Goal: Task Accomplishment & Management: Manage account settings

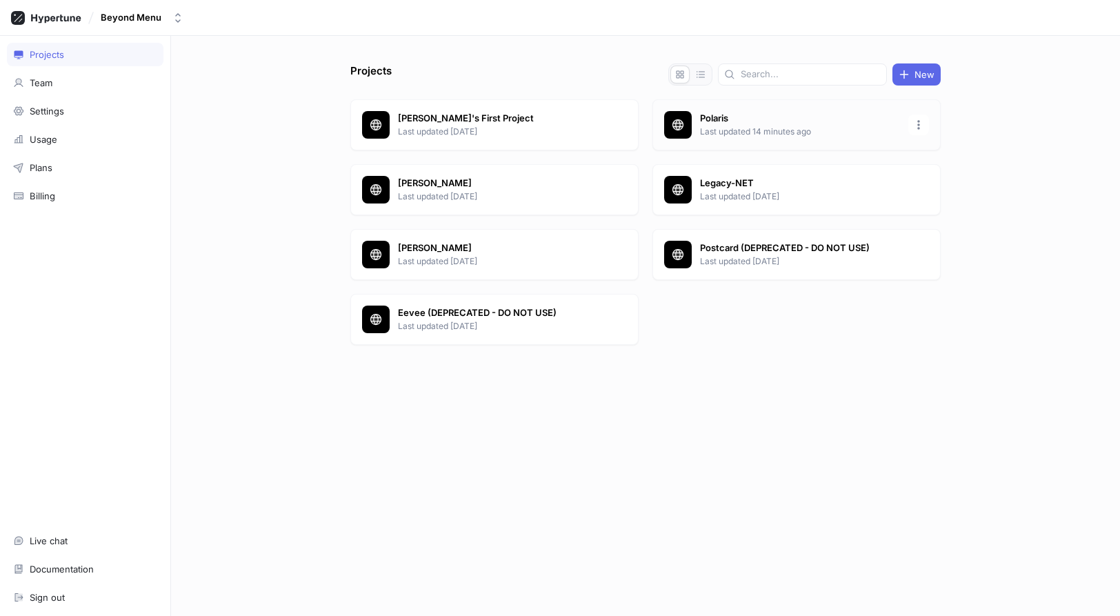
click at [744, 114] on p "Polaris" at bounding box center [800, 119] width 200 height 14
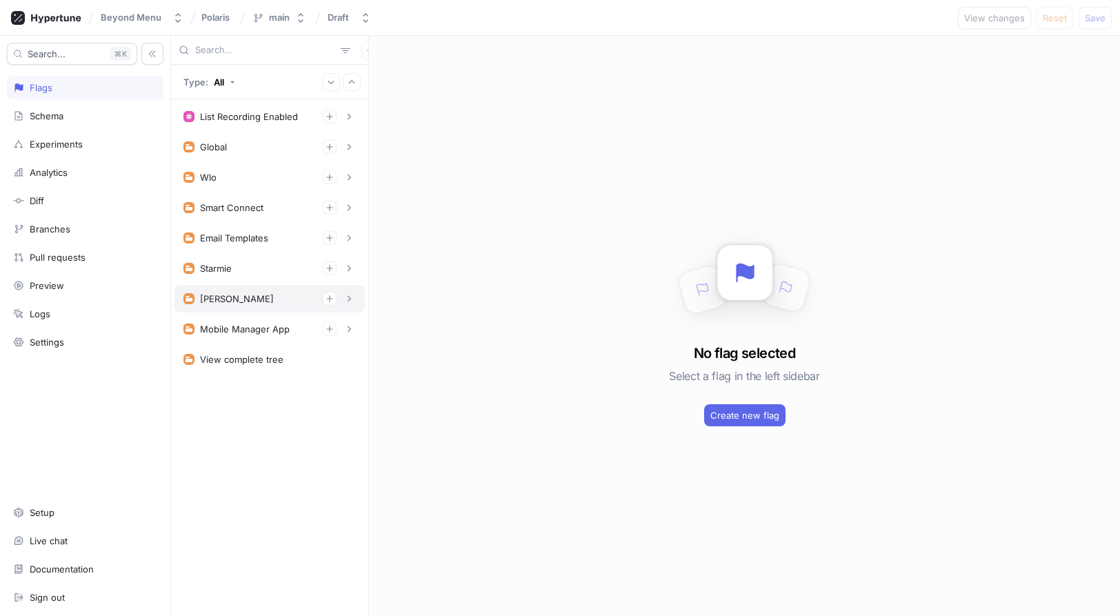
click at [264, 306] on div "[PERSON_NAME]" at bounding box center [269, 299] width 190 height 28
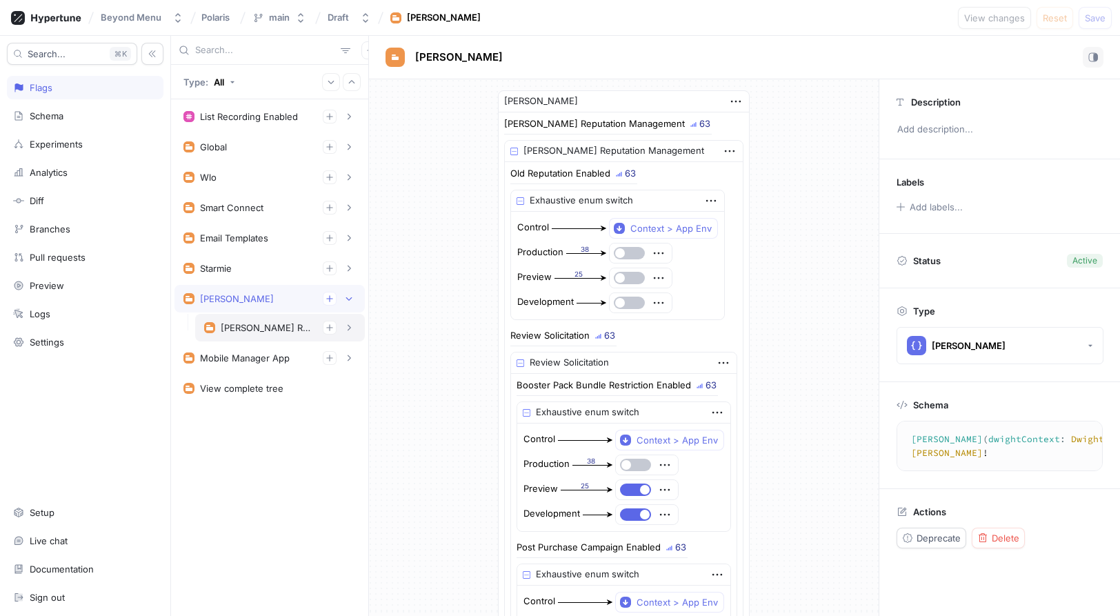
click at [279, 331] on div "[PERSON_NAME] Reputation Management" at bounding box center [266, 327] width 91 height 11
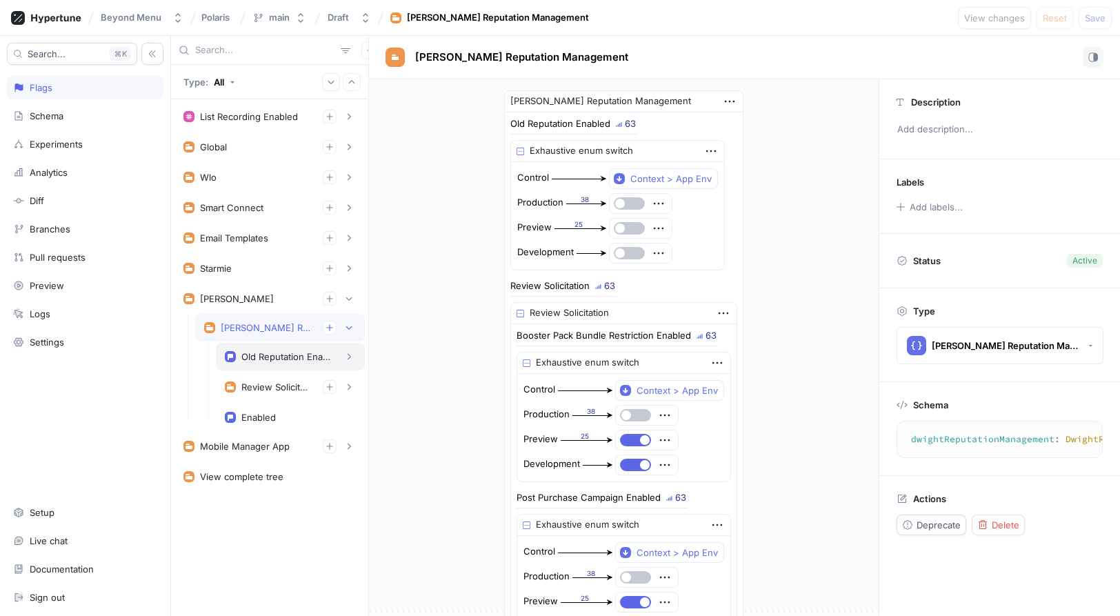
click at [283, 352] on div "Old Reputation Enabled" at bounding box center [286, 356] width 90 height 11
type textarea "oldReputationEnabled: Boolean!"
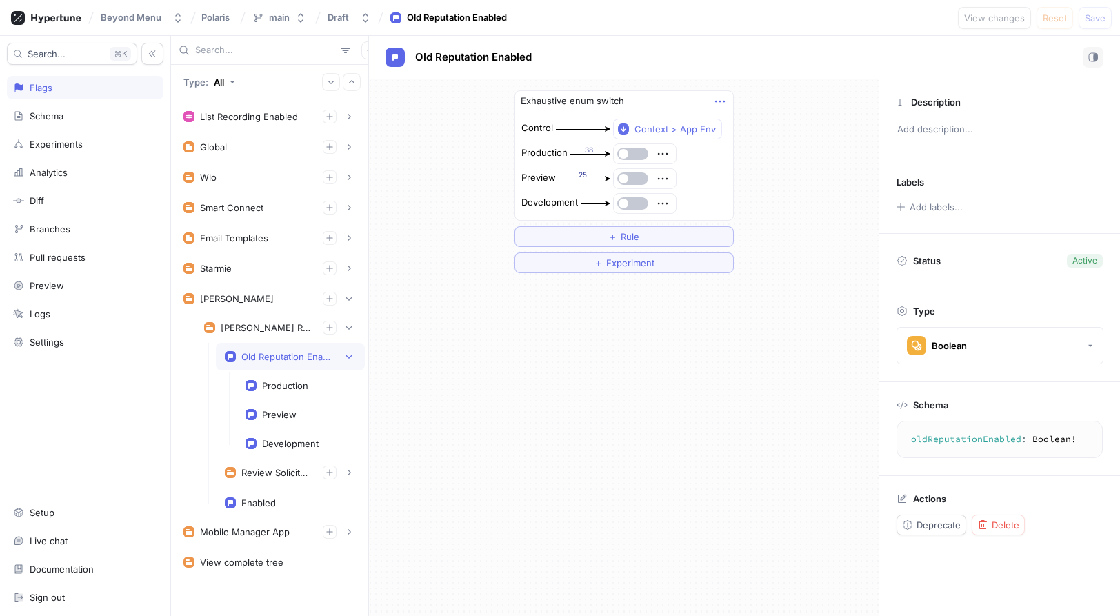
click at [720, 99] on icon "button" at bounding box center [719, 101] width 15 height 15
click at [658, 159] on div "Exhaustive enum switch Control Context > App Env Production 38 Preview 25 Devel…" at bounding box center [623, 155] width 219 height 130
click at [665, 159] on icon "button" at bounding box center [662, 153] width 15 height 15
click at [718, 100] on div "Exhaustive enum switch Control Context > App Env Production 38 Preview 25 Devel…" at bounding box center [623, 155] width 219 height 130
click at [642, 239] on button "＋ Rule" at bounding box center [623, 236] width 219 height 21
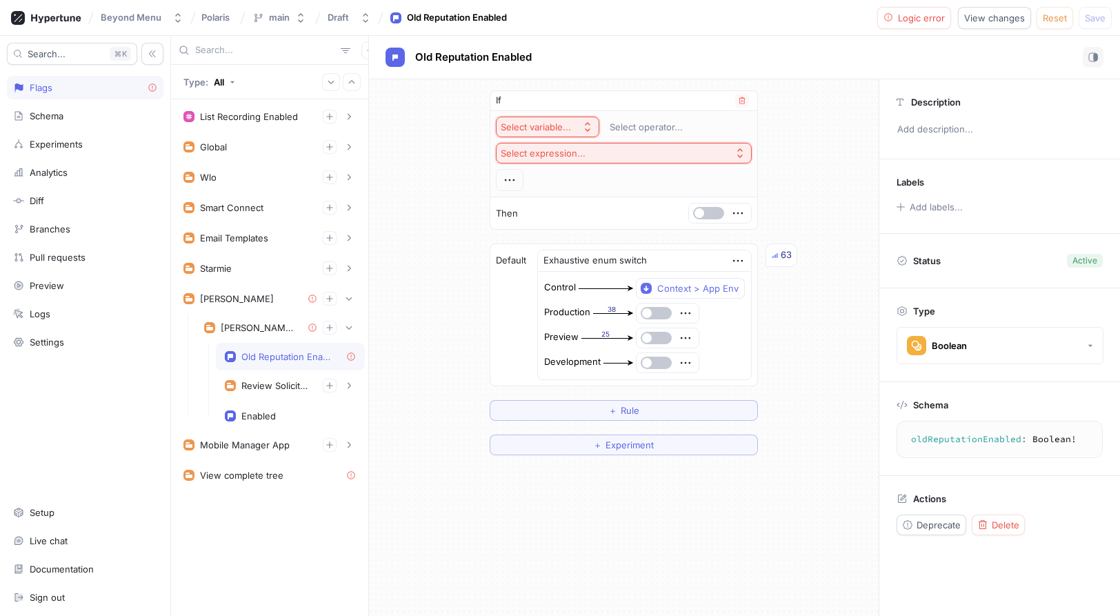
click at [556, 119] on button "Select variable..." at bounding box center [547, 127] width 103 height 21
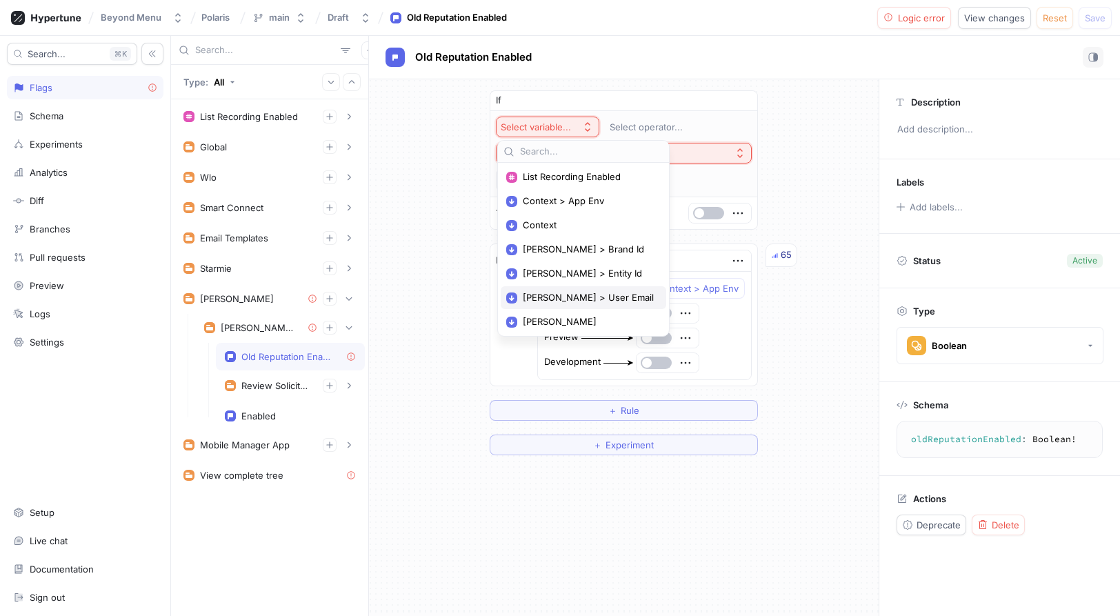
click at [565, 296] on span "[PERSON_NAME] > User Email" at bounding box center [588, 298] width 131 height 12
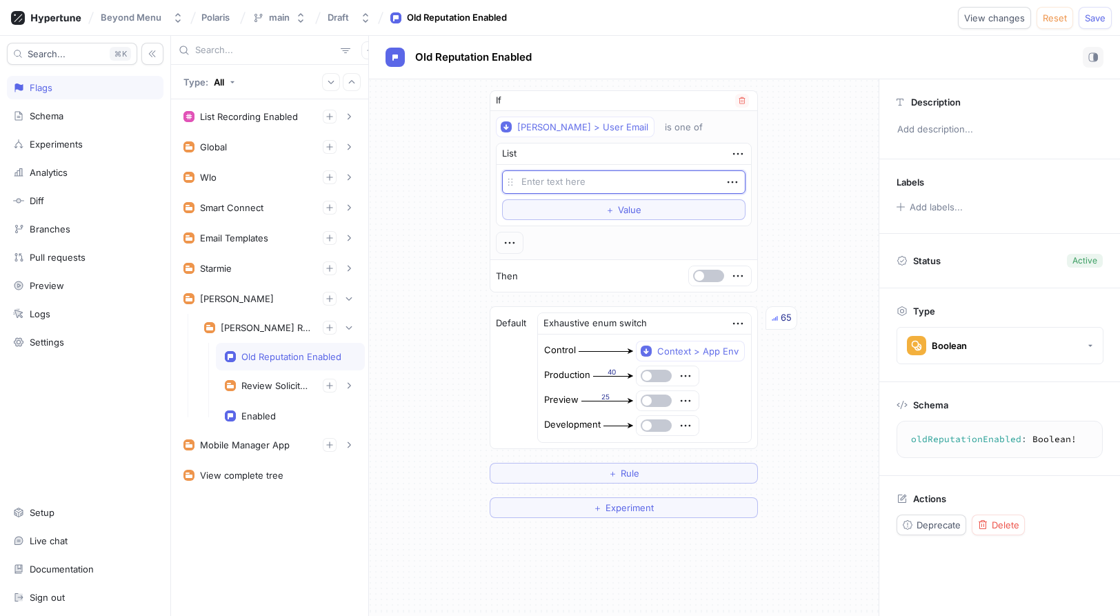
type textarea "x"
type textarea "[EMAIL_ADDRESS][DOMAIN_NAME]"
type textarea "x"
type textarea "[EMAIL_ADDRESS][DOMAIN_NAME]"
click at [702, 274] on span "button" at bounding box center [699, 276] width 10 height 10
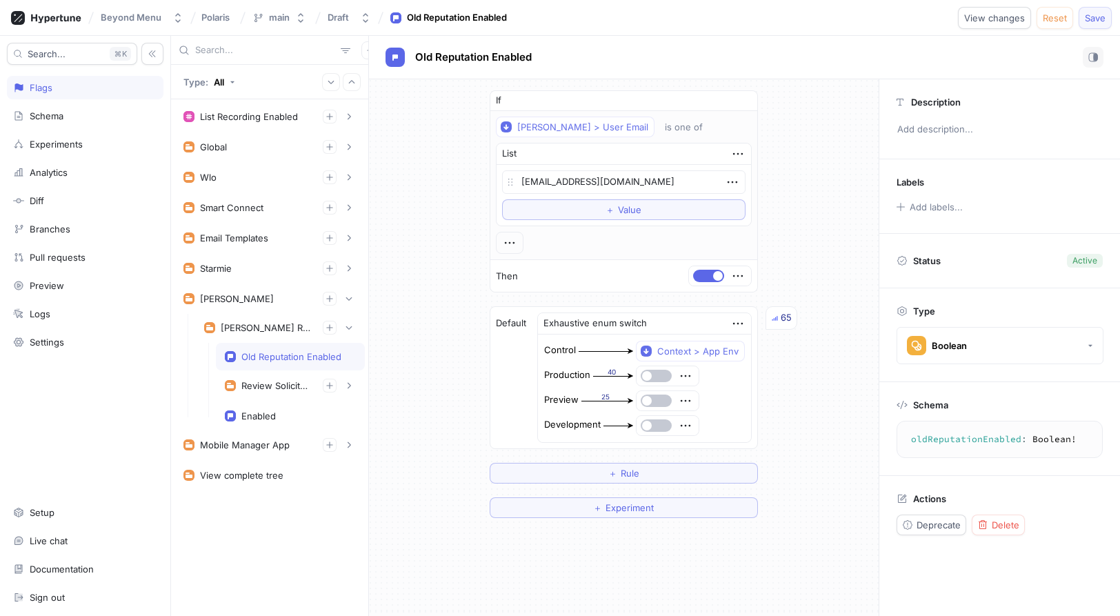
click at [1091, 19] on span "Save" at bounding box center [1094, 18] width 21 height 8
click at [641, 206] on button "＋ Value" at bounding box center [623, 209] width 243 height 21
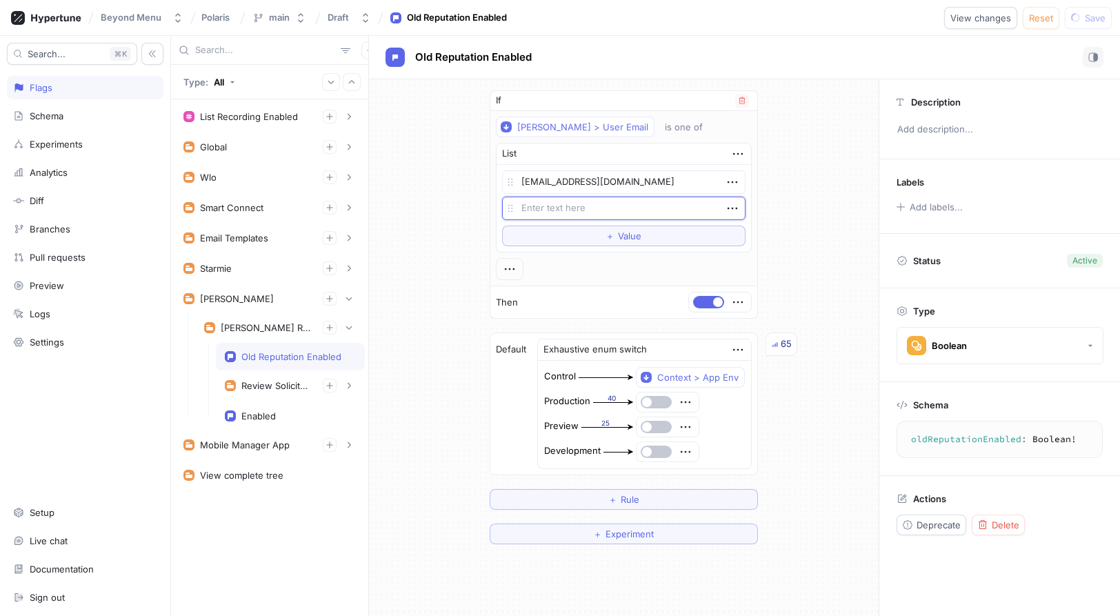
type textarea "x"
type textarea "m"
type textarea "x"
type textarea "mi"
type textarea "x"
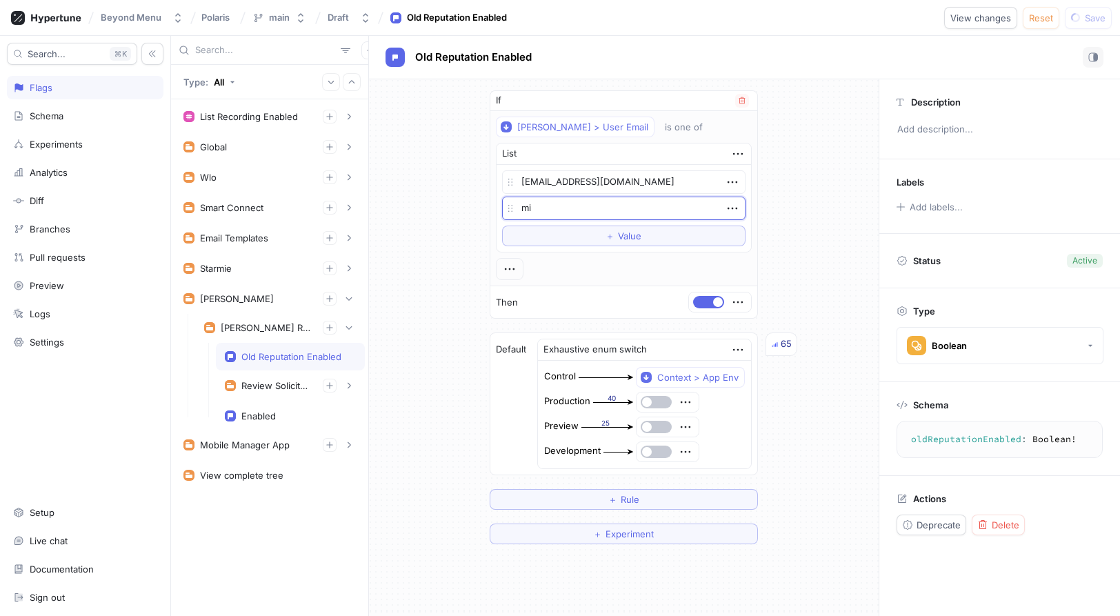
type textarea "mie"
type textarea "x"
type textarea "miesz"
type textarea "x"
type textarea "mieszko"
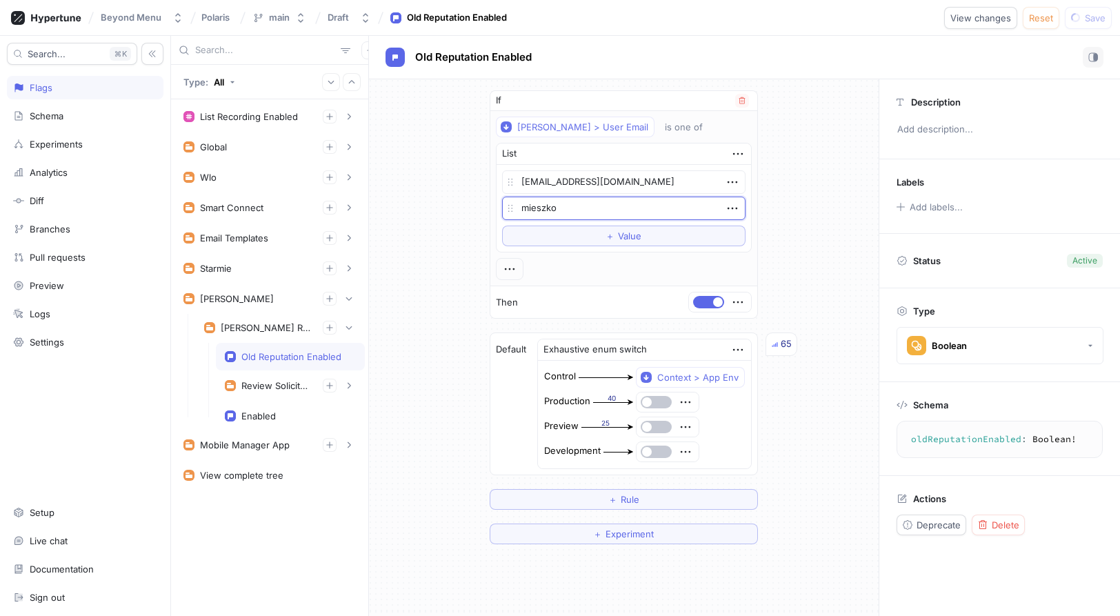
type textarea "x"
type textarea "mieszko@"
type textarea "x"
type textarea "mieszko@b"
type textarea "x"
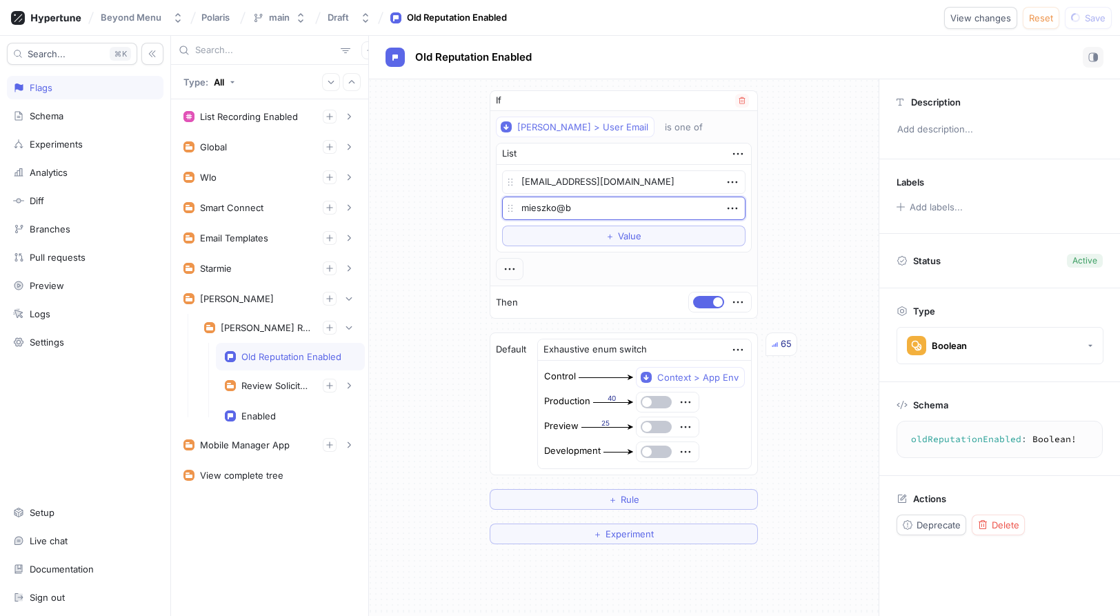
type textarea "mieszko@be"
type textarea "x"
type textarea "mieszko@bey"
type textarea "x"
type textarea "mieszko@beyon"
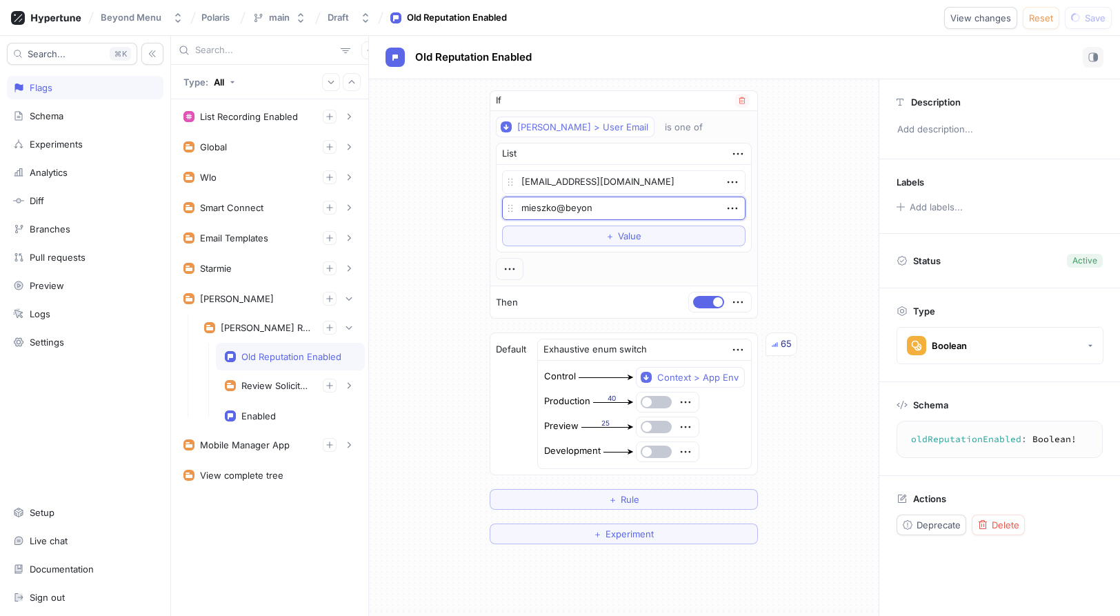
type textarea "x"
type textarea "mieszko@beyond"
type textarea "x"
type textarea "mieszko@beyondm"
type textarea "x"
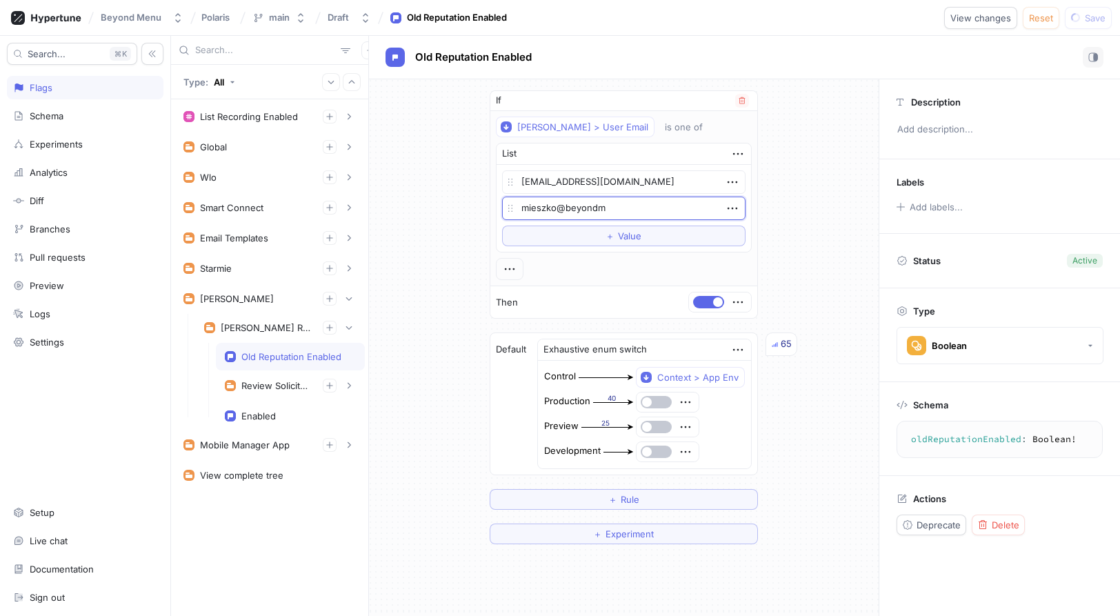
type textarea "mieszko@beyondme"
type textarea "x"
type textarea "mieszko@beyondmen"
type textarea "x"
type textarea "mieszko@beyondmenu"
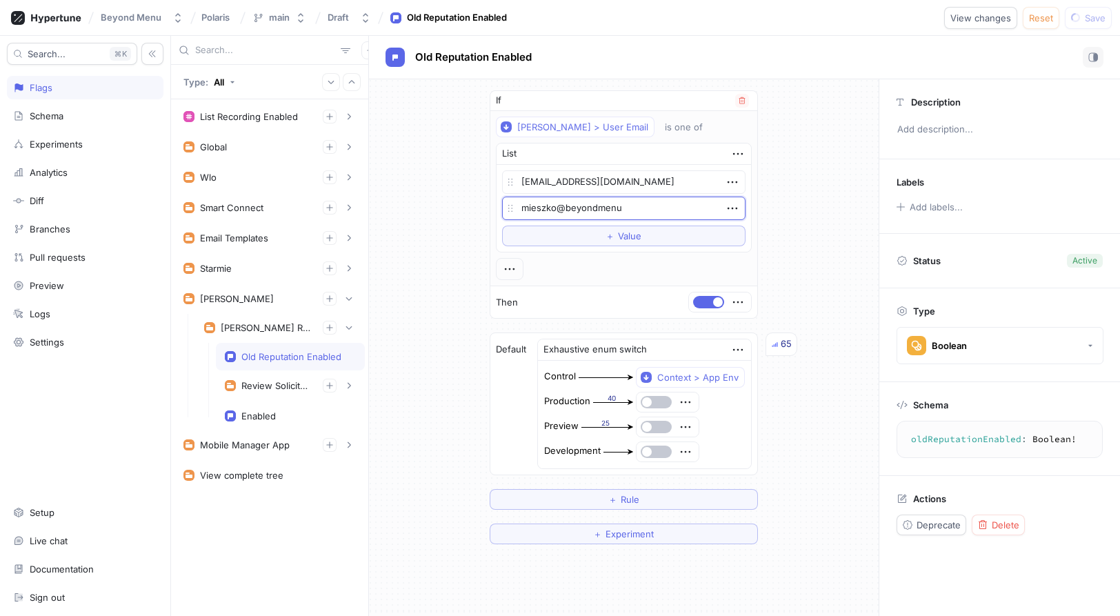
type textarea "x"
type textarea "mieszko@beyondmenu."
type textarea "x"
type textarea "[EMAIL_ADDRESS][DOMAIN_NAME]"
type textarea "x"
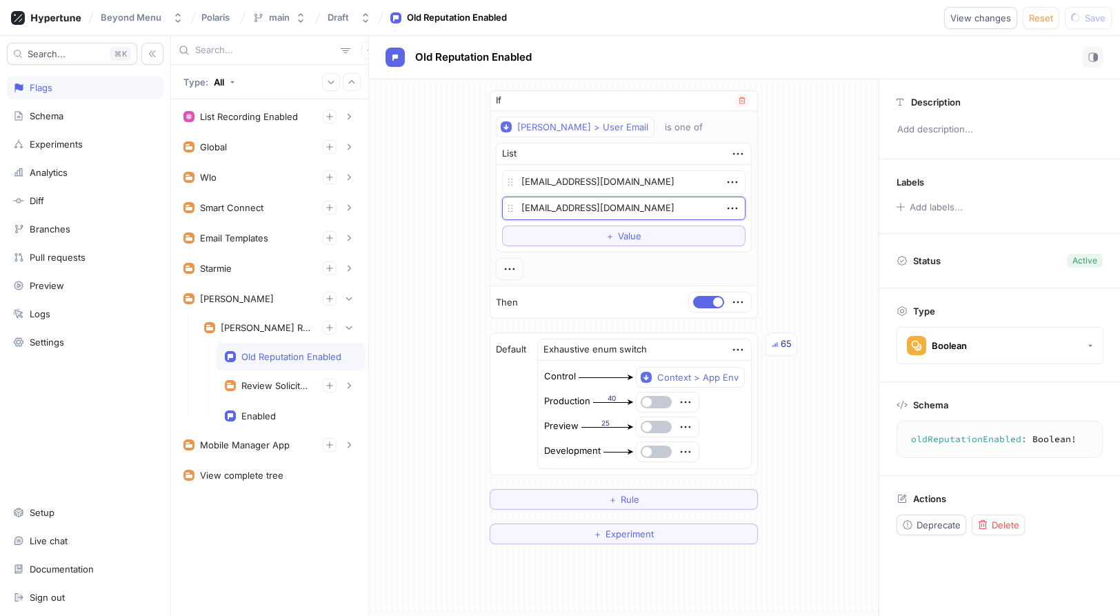
type textarea "[EMAIL_ADDRESS][DOMAIN_NAME]"
type textarea "x"
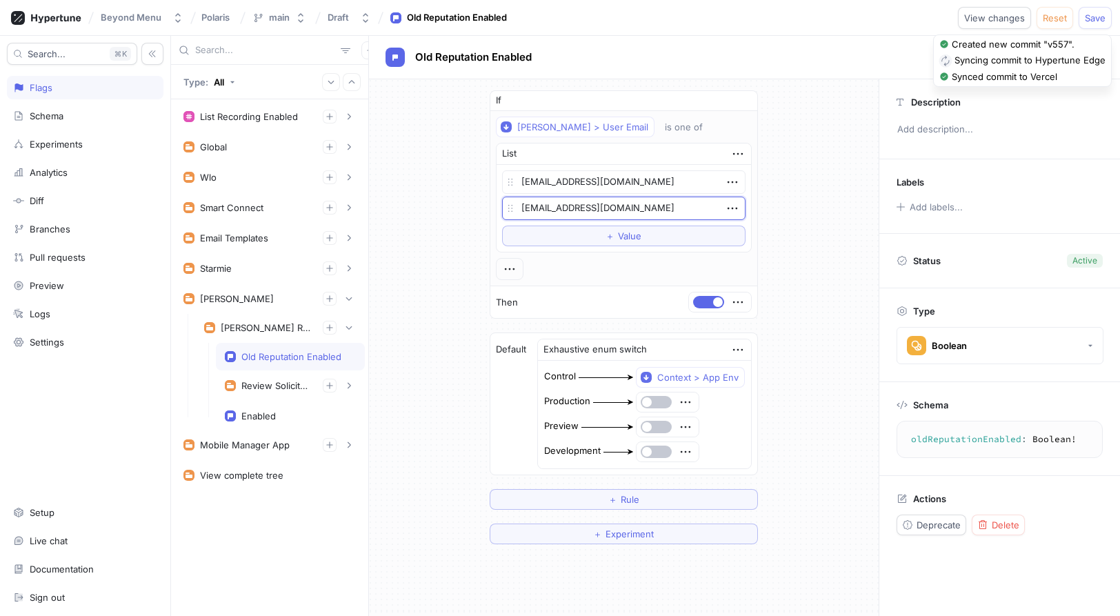
type textarea "[EMAIL_ADDRESS][DOMAIN_NAME]"
click at [842, 141] on div "If [PERSON_NAME] > User Email is one of List [EMAIL_ADDRESS][DOMAIN_NAME] [PERS…" at bounding box center [623, 317] width 509 height 476
click at [853, 64] on div "Old Reputation Enabled" at bounding box center [744, 57] width 718 height 21
click at [1091, 14] on span "Save" at bounding box center [1094, 18] width 21 height 8
click at [827, 174] on div "If [PERSON_NAME] > User Email is one of List [EMAIL_ADDRESS][DOMAIN_NAME] [PERS…" at bounding box center [623, 317] width 509 height 476
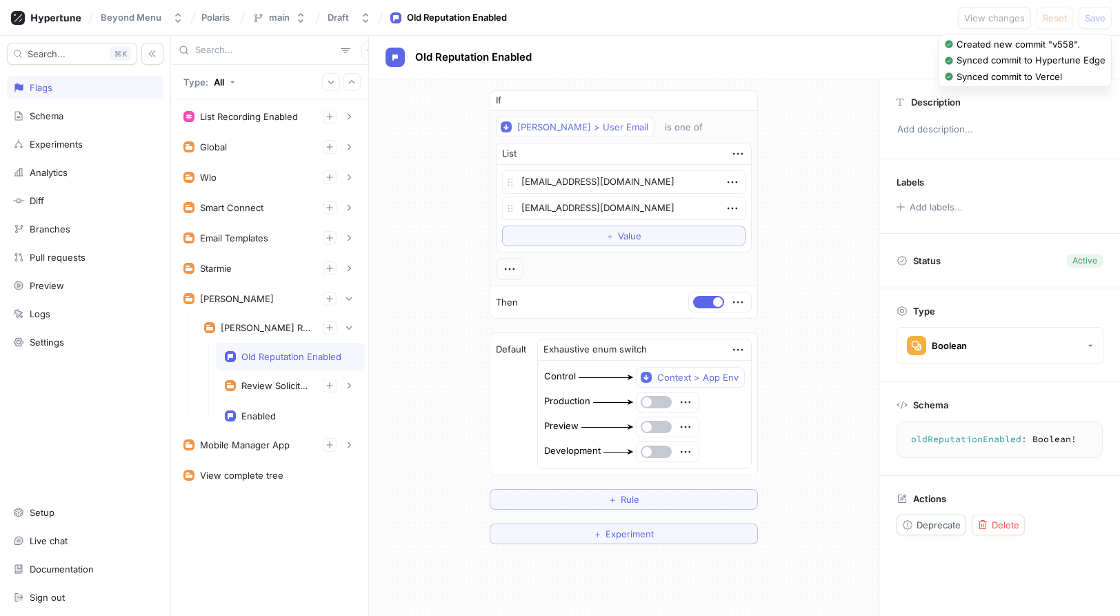
click at [789, 199] on div "If [PERSON_NAME] > User Email is one of List [EMAIL_ADDRESS][DOMAIN_NAME] [PERS…" at bounding box center [623, 317] width 509 height 476
click at [627, 236] on span "Value" at bounding box center [629, 236] width 23 height 8
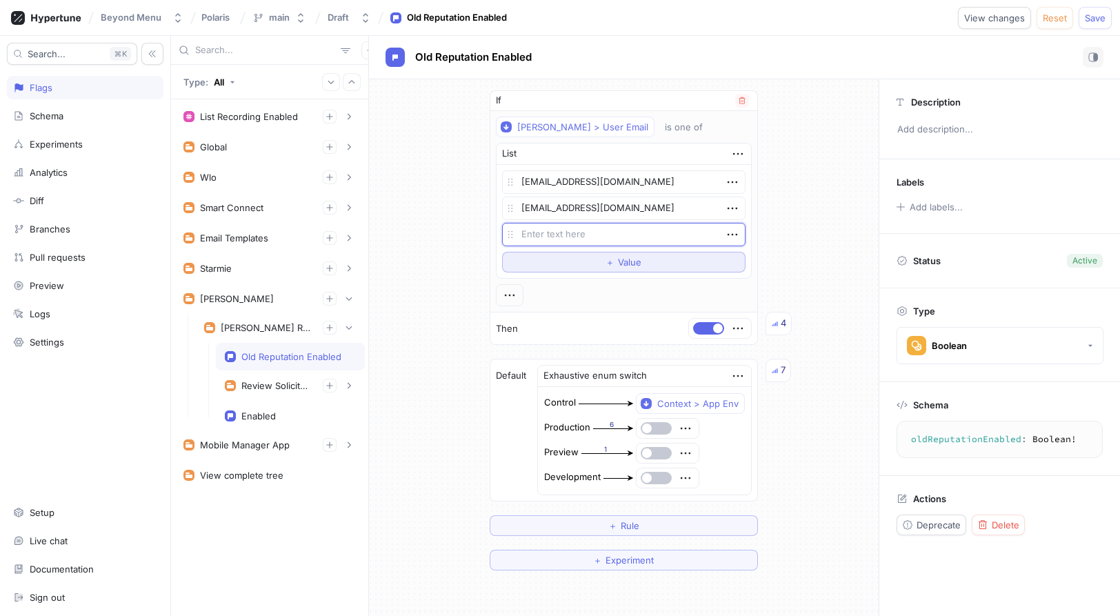
type textarea "x"
type textarea "a"
type textarea "x"
type textarea "an"
type textarea "x"
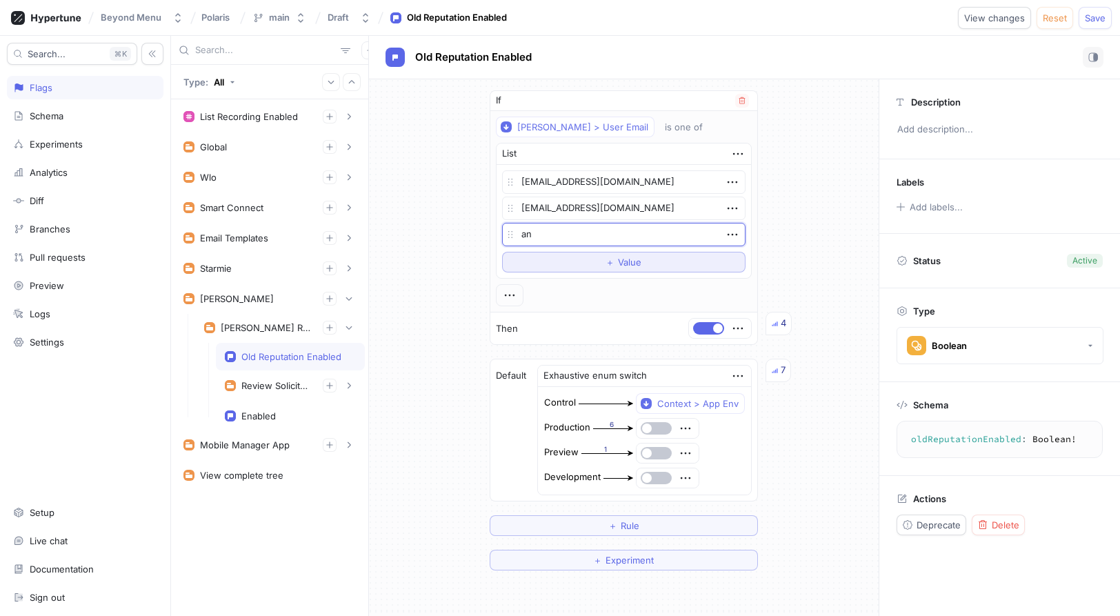
type textarea "[PERSON_NAME]"
type textarea "x"
type textarea "[PERSON_NAME]@"
type textarea "x"
type textarea "[PERSON_NAME]"
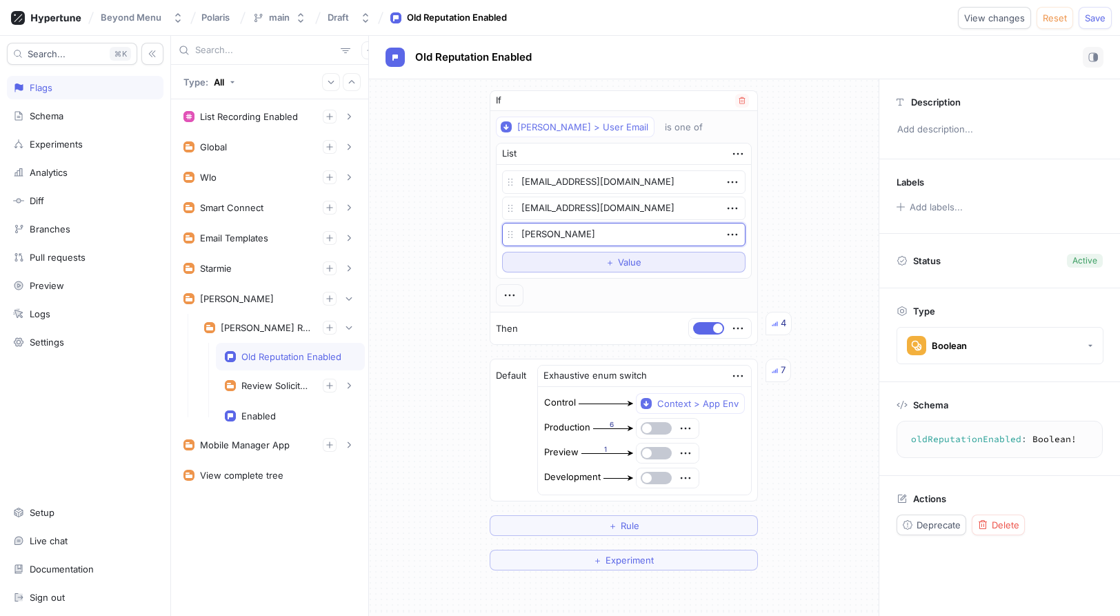
type textarea "x"
type textarea "[PERSON_NAME]"
type textarea "x"
type textarea "[PERSON_NAME]."
type textarea "x"
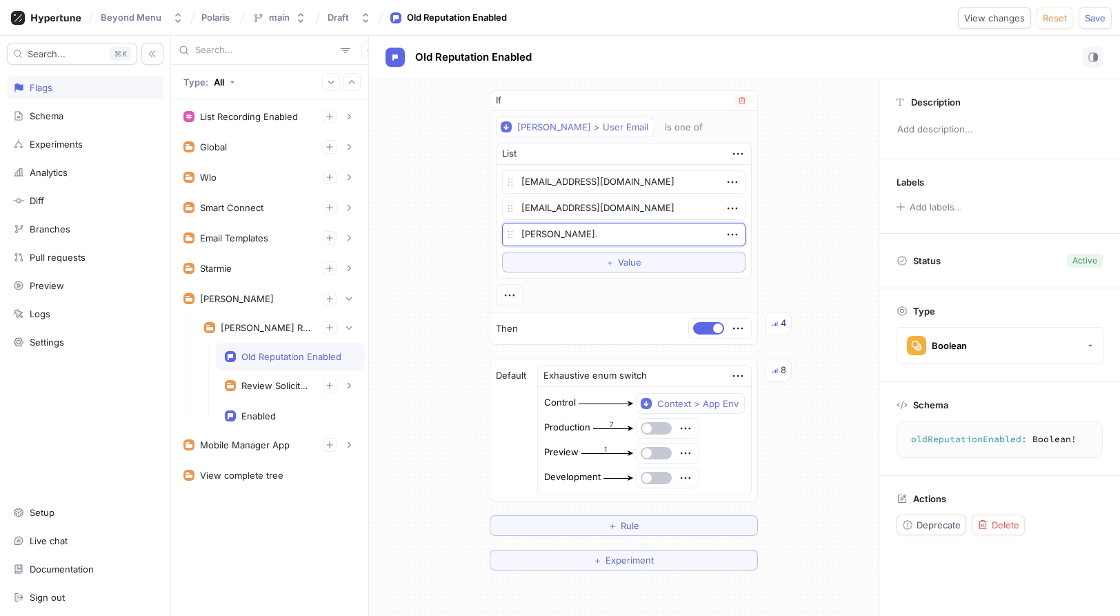
type textarea "[PERSON_NAME]"
type textarea "x"
type textarea "[PERSON_NAME][EMAIL_ADDRESS][DOMAIN_NAME]"
type textarea "x"
type textarea "[PERSON_NAME][EMAIL_ADDRESS][DOMAIN_NAME]"
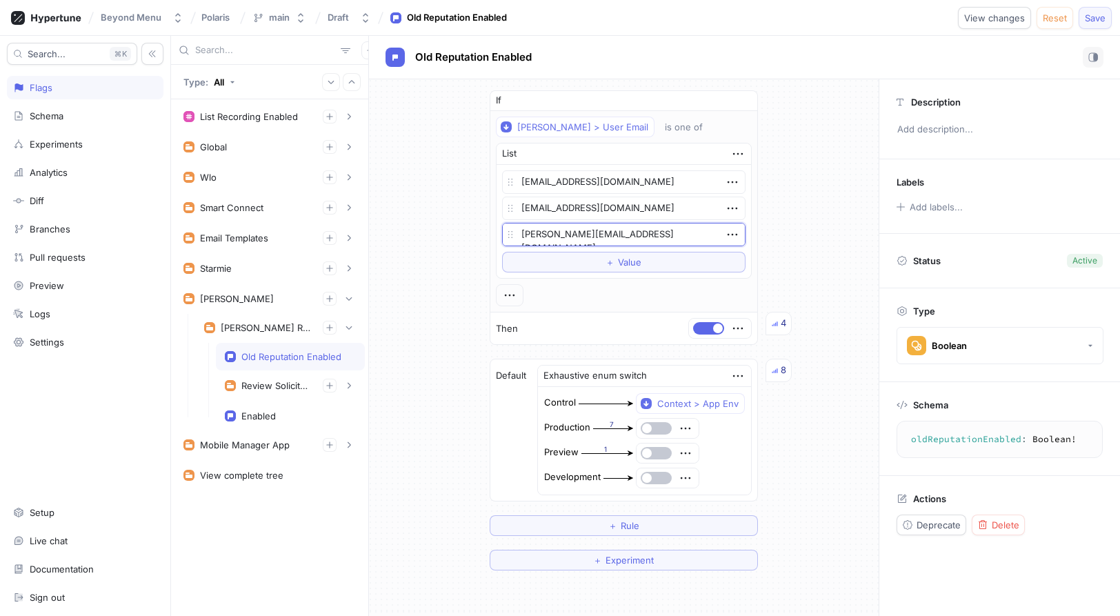
click at [1095, 25] on button "Save" at bounding box center [1094, 18] width 33 height 22
type textarea "x"
